Goal: Task Accomplishment & Management: Manage account settings

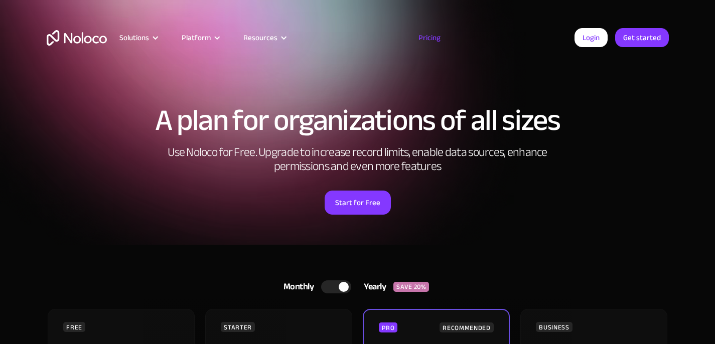
click at [433, 44] on link "Pricing" at bounding box center [429, 37] width 47 height 13
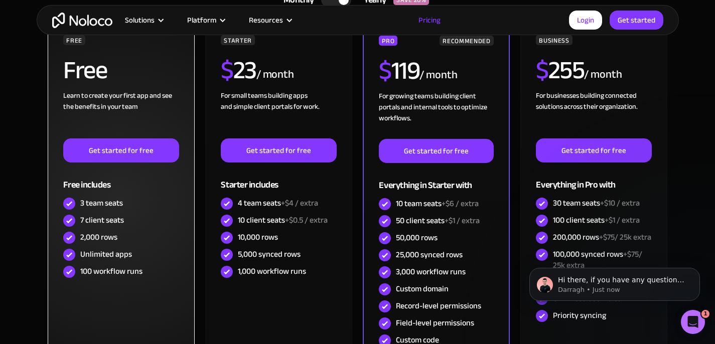
scroll to position [272, 0]
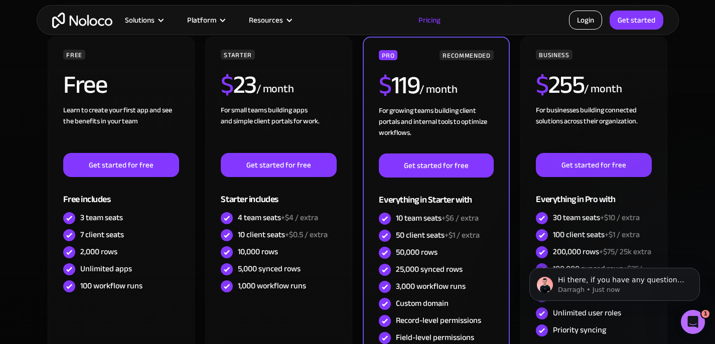
click at [594, 24] on link "Login" at bounding box center [585, 20] width 33 height 19
